Goal: Information Seeking & Learning: Learn about a topic

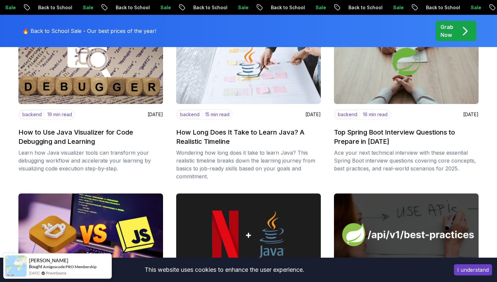
click at [346, 85] on body "Sale Back to School Sale Back to School Sale Back to School Sale Back to School…" at bounding box center [248, 277] width 497 height 1521
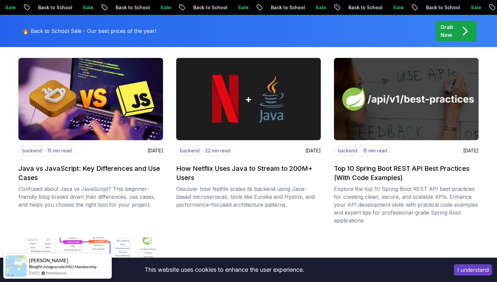
scroll to position [625, 0]
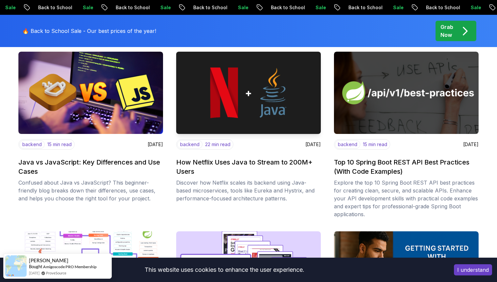
click at [248, 101] on img at bounding box center [249, 93] width 152 height 86
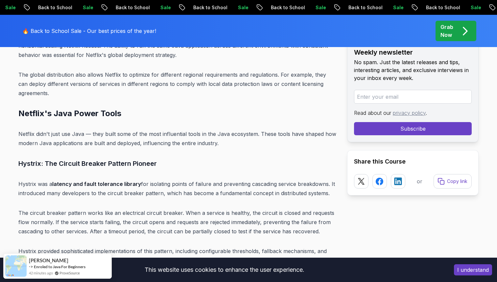
scroll to position [2338, 0]
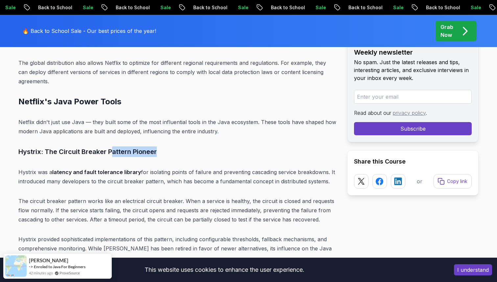
drag, startPoint x: 122, startPoint y: 133, endPoint x: 178, endPoint y: 134, distance: 55.9
click at [178, 146] on h3 "Hystrix: The Circuit Breaker Pattern Pioneer" at bounding box center [177, 151] width 318 height 11
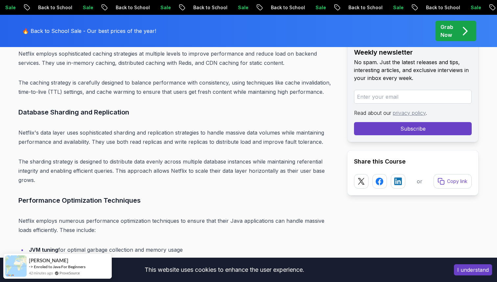
scroll to position [4639, 0]
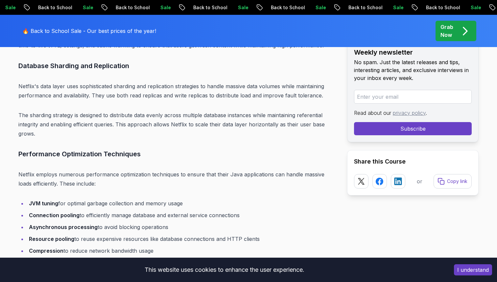
click at [461, 270] on button "I understand" at bounding box center [473, 269] width 38 height 11
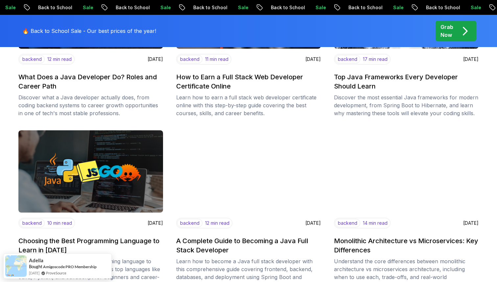
scroll to position [201, 0]
